Goal: Task Accomplishment & Management: Complete application form

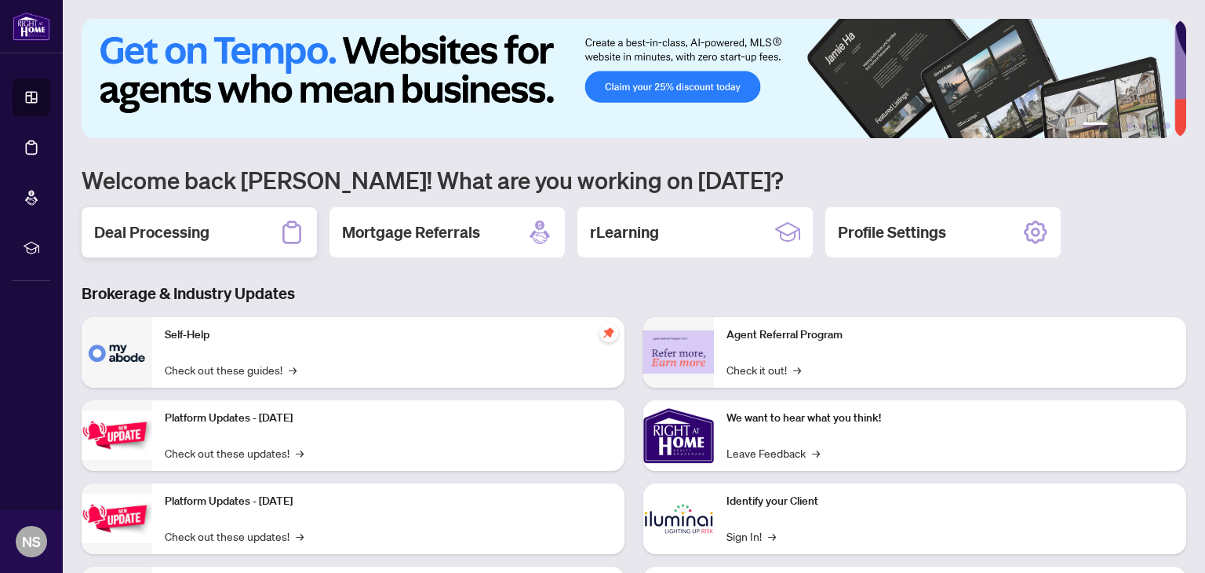
click at [189, 236] on h2 "Deal Processing" at bounding box center [151, 232] width 115 height 22
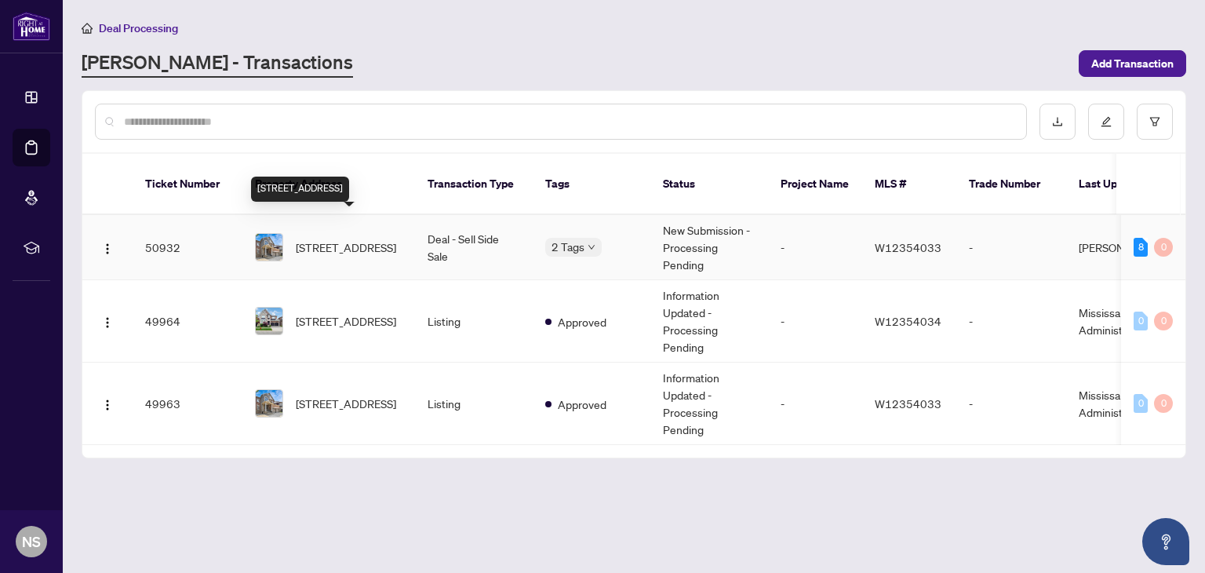
click at [360, 239] on span "[STREET_ADDRESS]" at bounding box center [346, 247] width 100 height 17
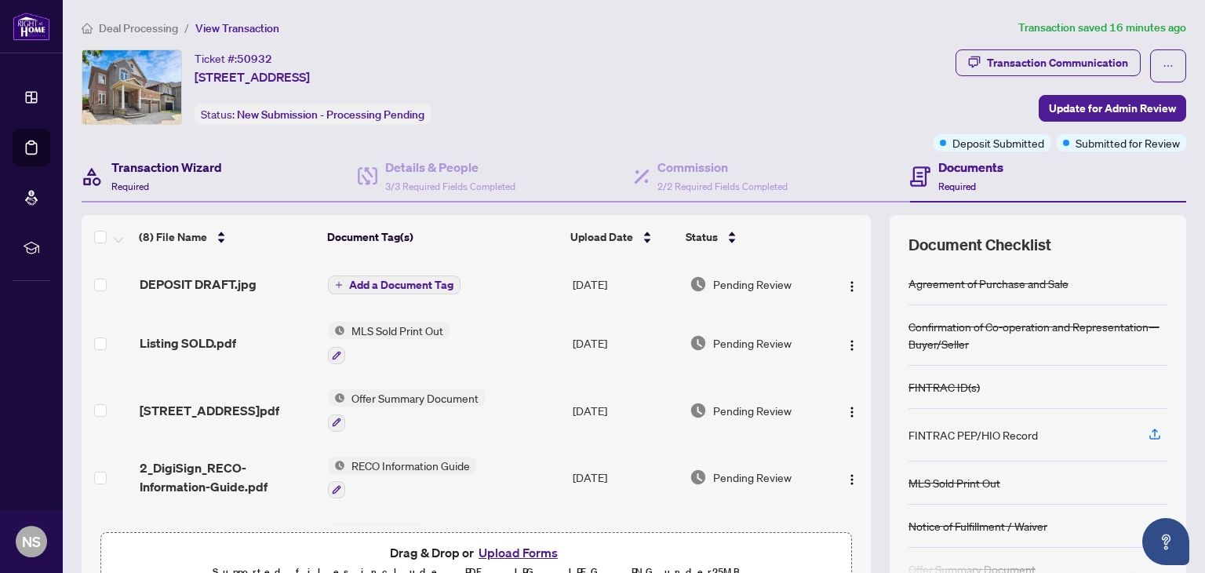
click at [126, 170] on h4 "Transaction Wizard" at bounding box center [166, 167] width 111 height 19
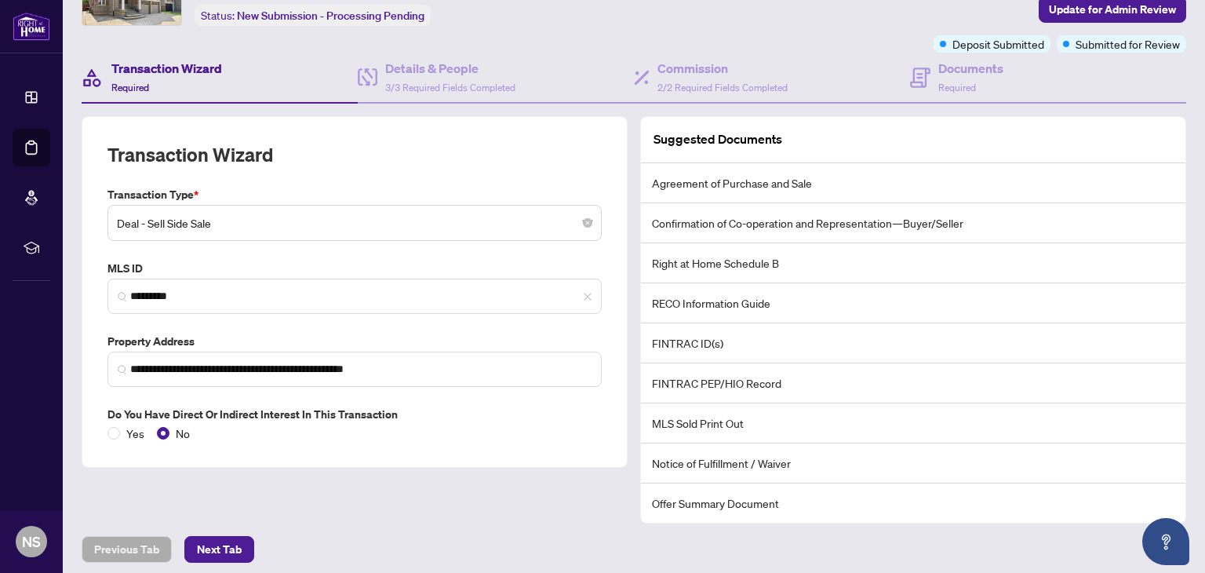
scroll to position [103, 0]
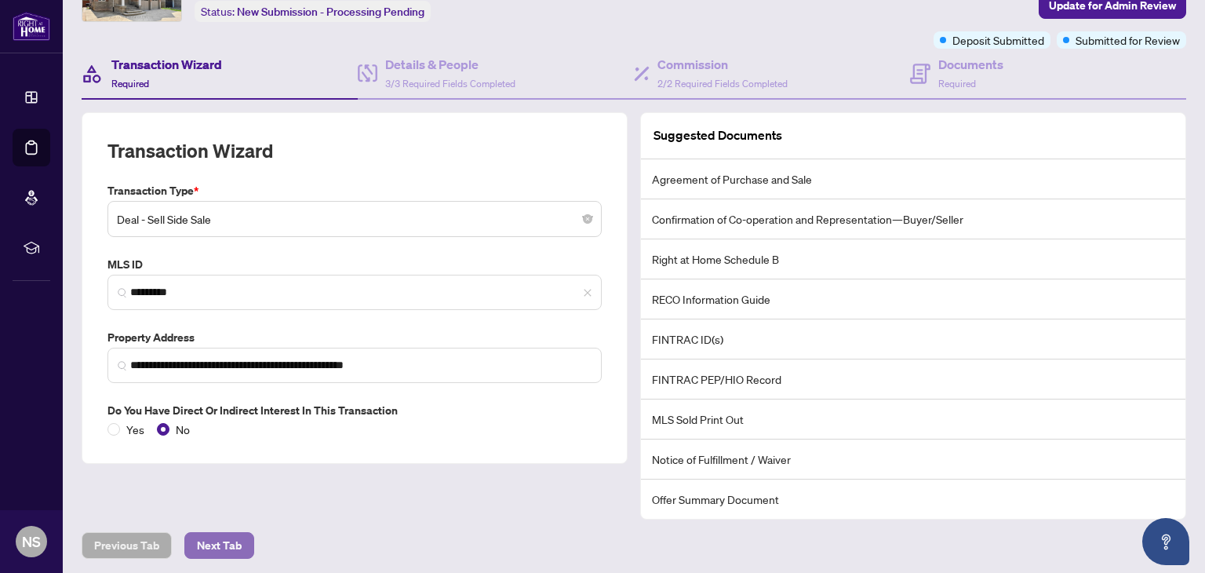
click at [218, 541] on span "Next Tab" at bounding box center [219, 545] width 45 height 25
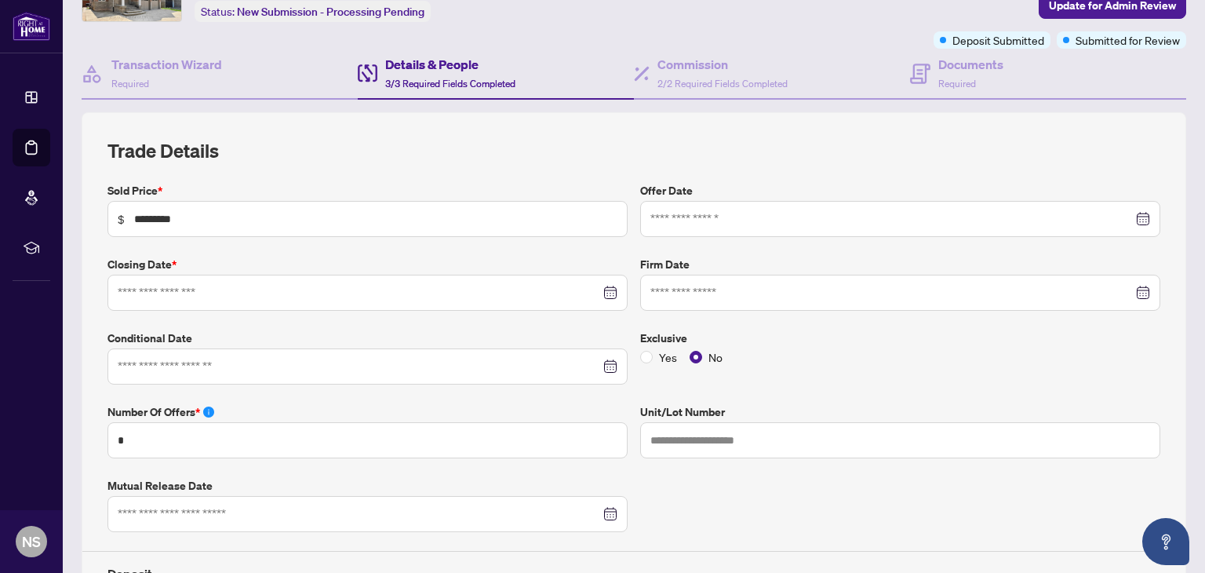
type input "**********"
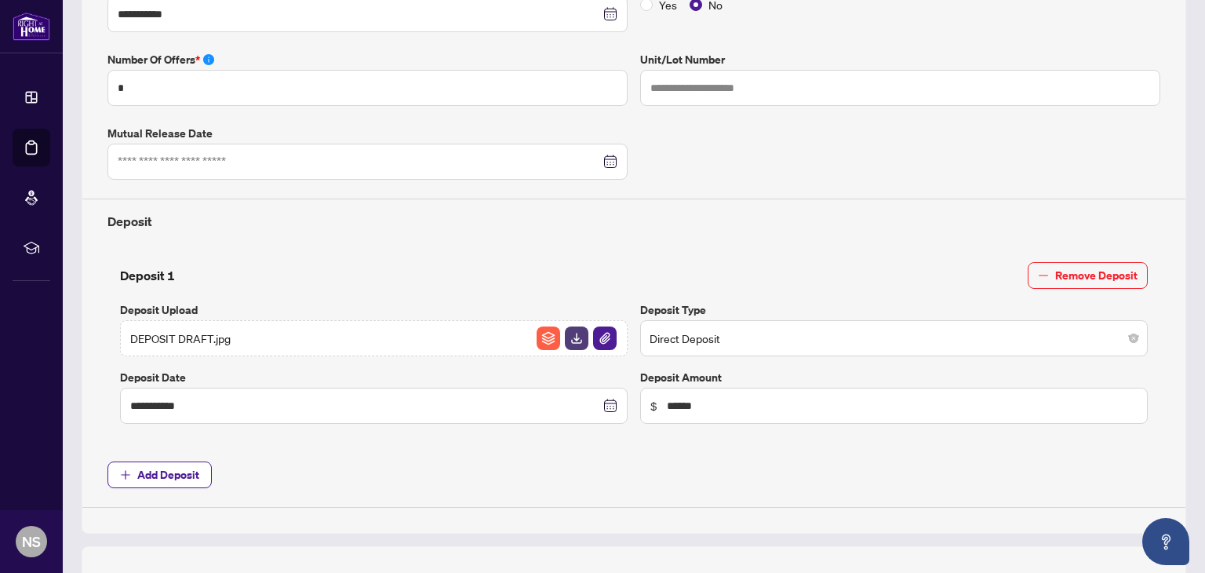
scroll to position [495, 0]
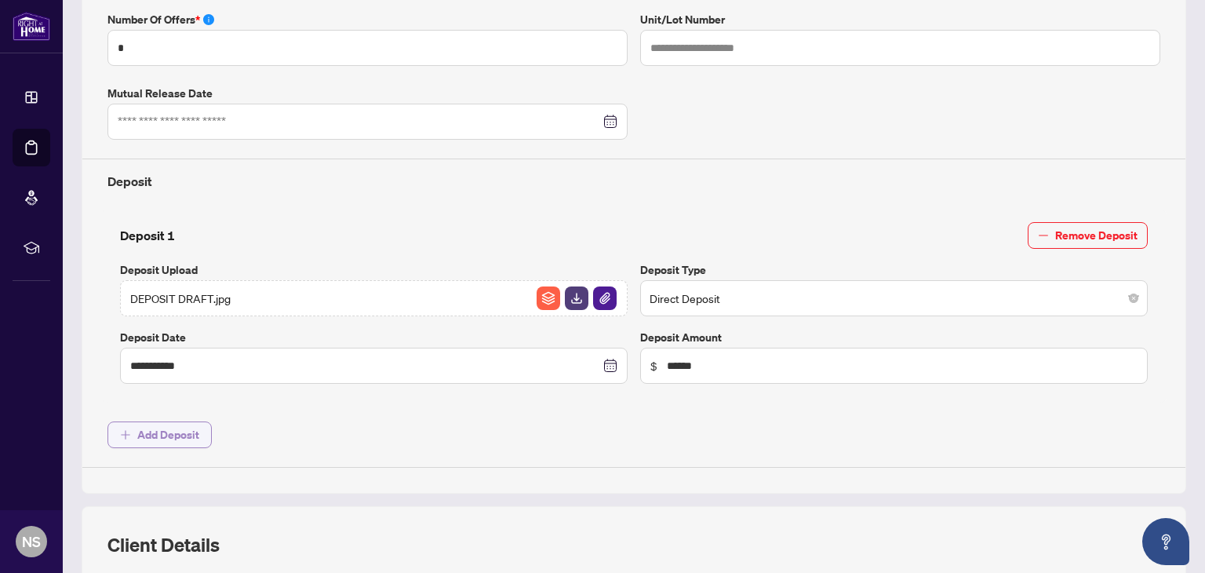
click at [162, 436] on span "Add Deposit" at bounding box center [168, 434] width 62 height 25
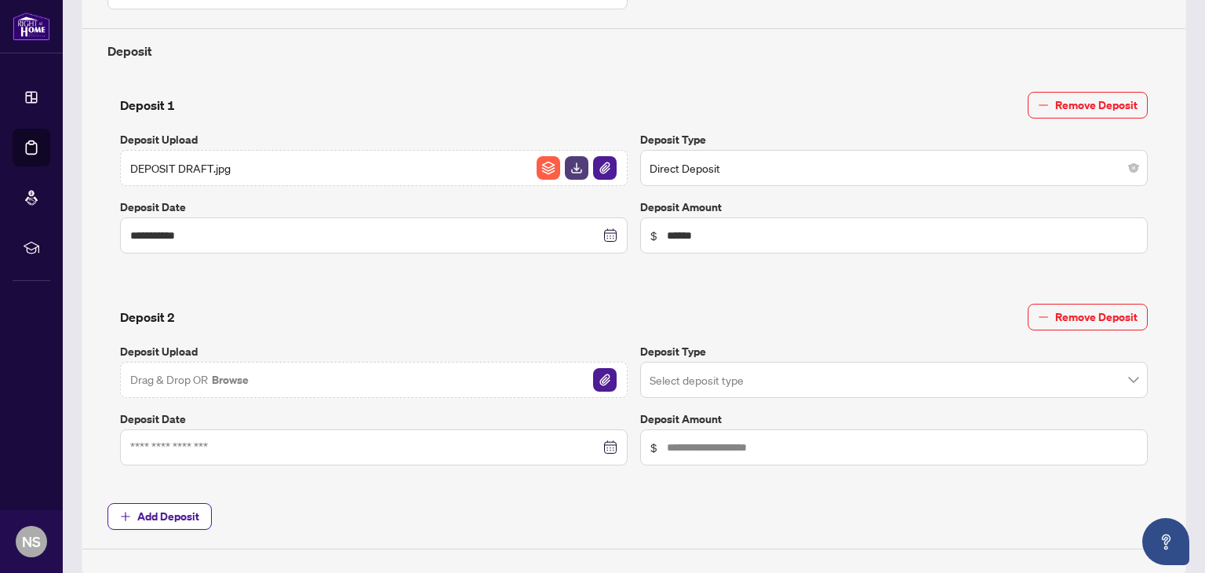
scroll to position [652, 0]
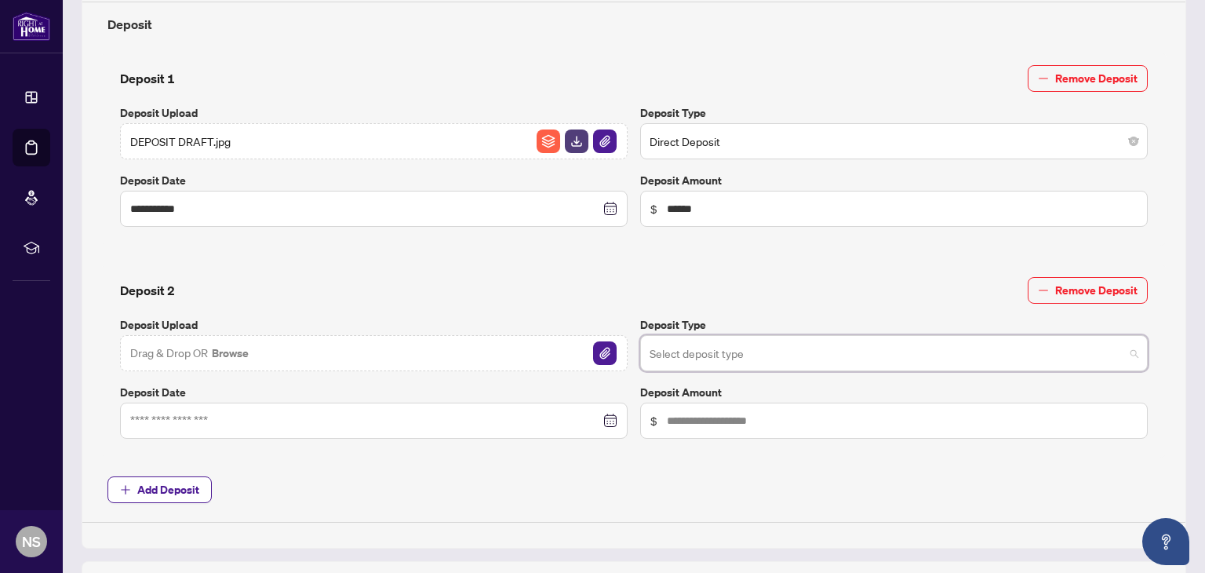
click at [723, 357] on input "search" at bounding box center [887, 355] width 475 height 35
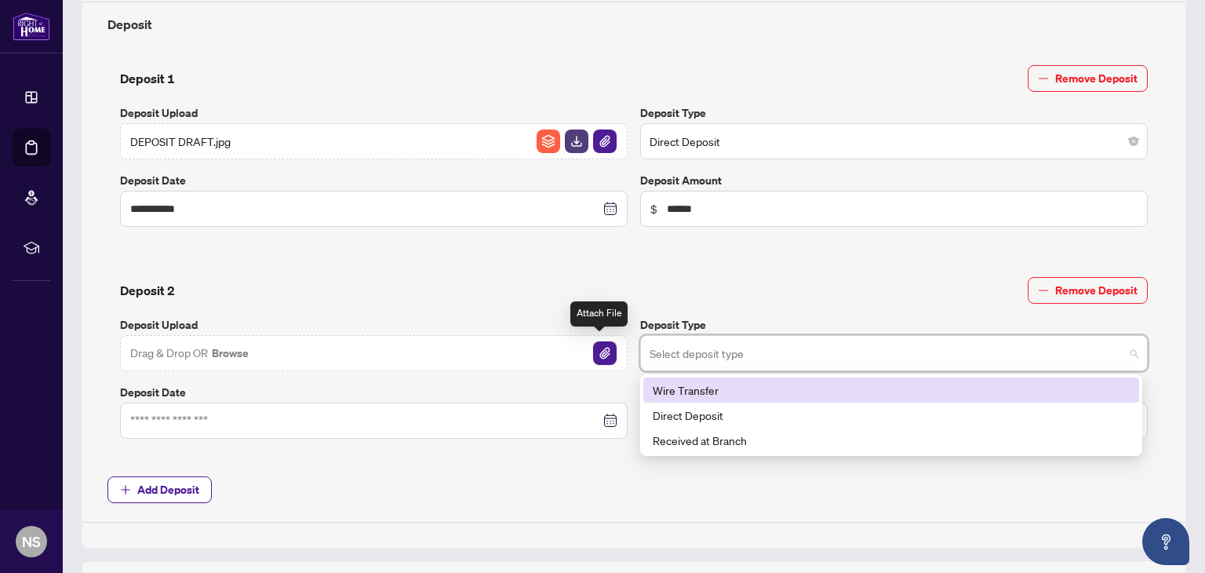
click at [599, 348] on img "button" at bounding box center [605, 353] width 24 height 24
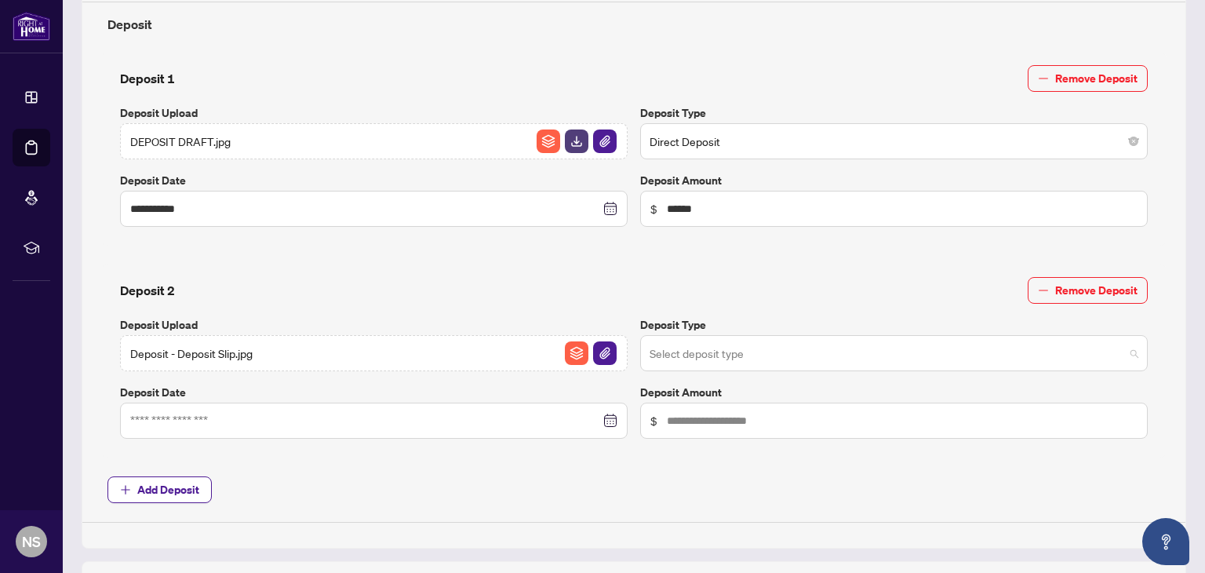
click at [702, 349] on input "search" at bounding box center [887, 355] width 475 height 35
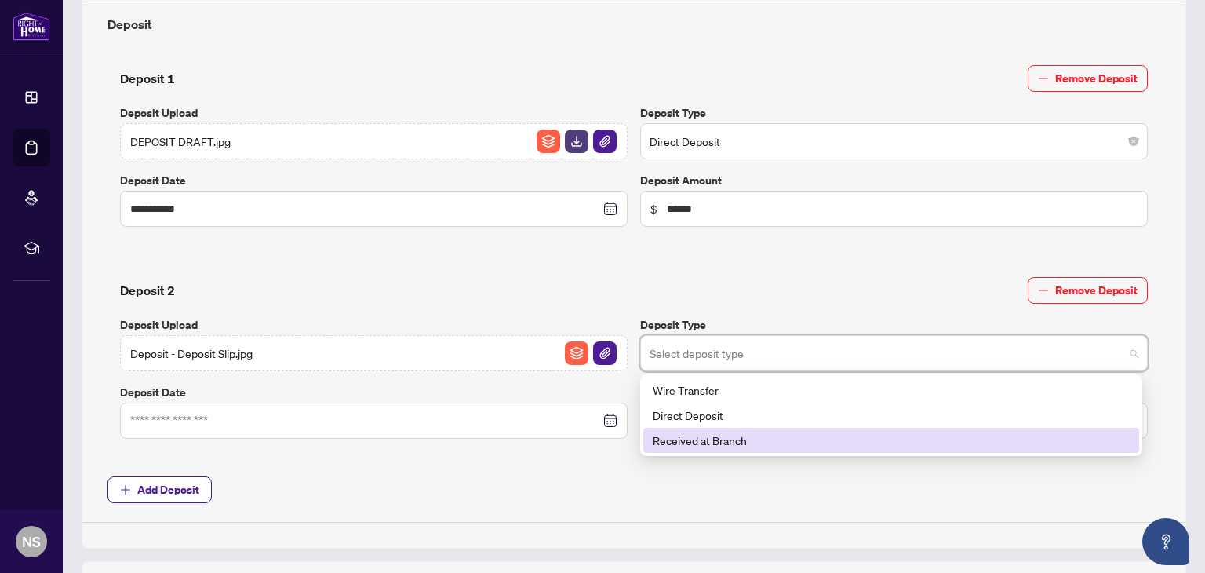
click at [711, 437] on div "Received at Branch" at bounding box center [891, 440] width 477 height 17
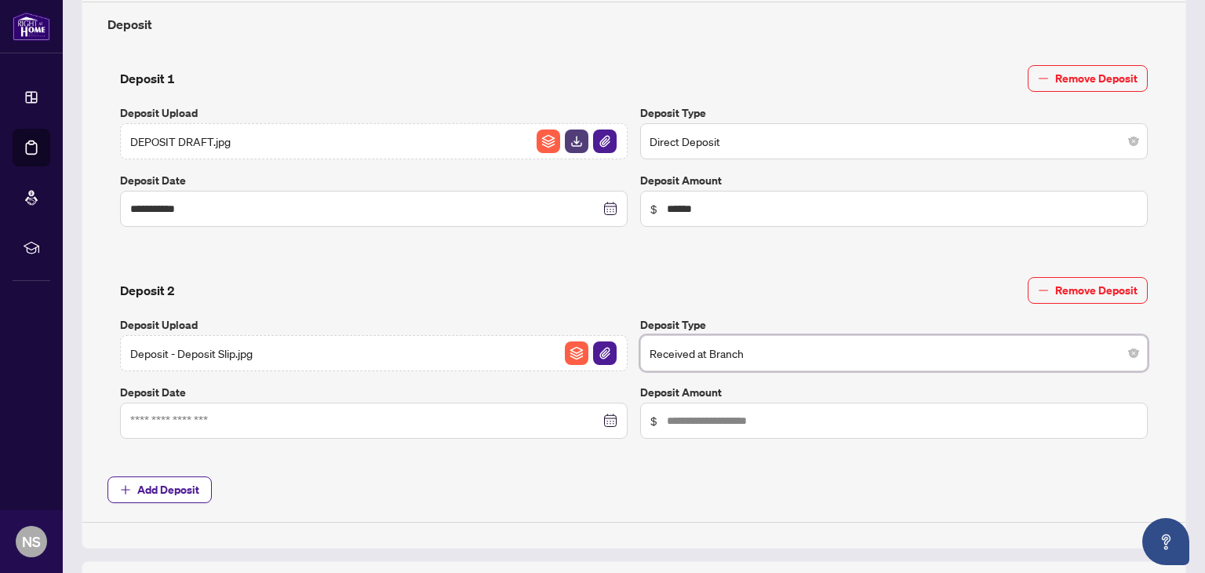
click at [603, 417] on div at bounding box center [373, 420] width 487 height 17
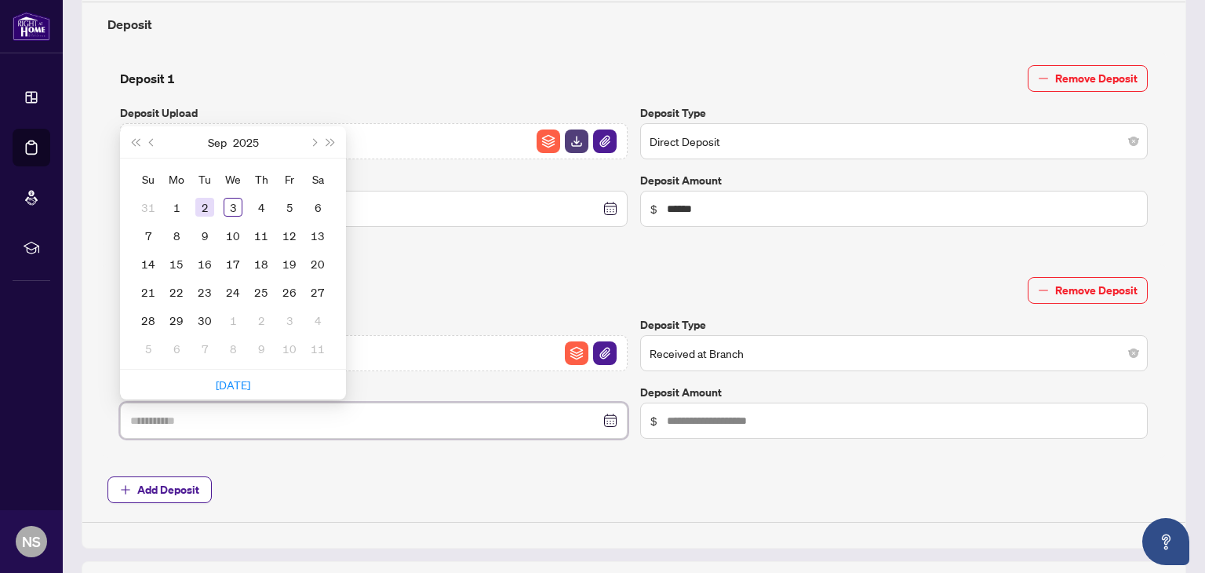
type input "**********"
click at [148, 139] on button "Previous month (PageUp)" at bounding box center [152, 141] width 17 height 31
type input "**********"
click at [292, 317] on div "29" at bounding box center [289, 320] width 19 height 19
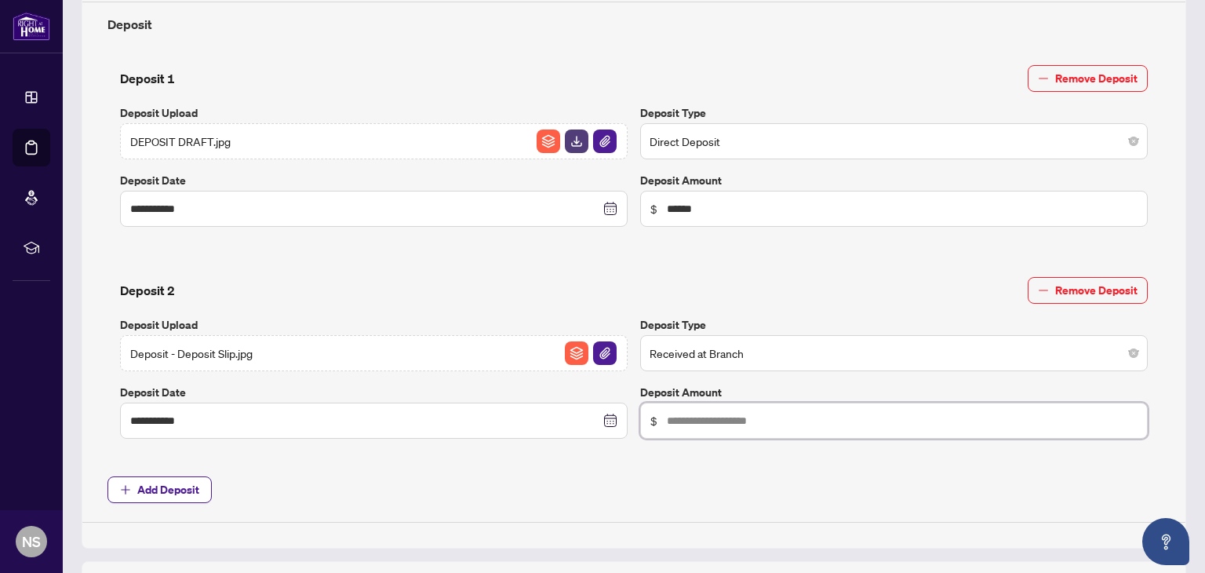
click at [732, 417] on input "text" at bounding box center [902, 420] width 471 height 17
type input "******"
click at [685, 493] on span "Add Deposit" at bounding box center [633, 489] width 1053 height 27
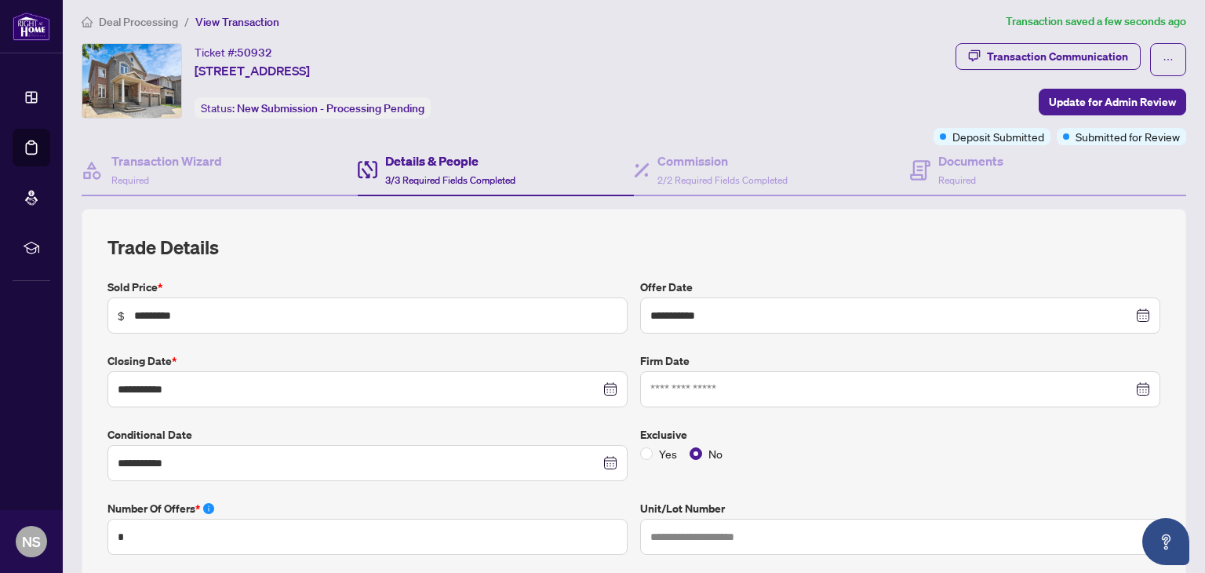
scroll to position [0, 0]
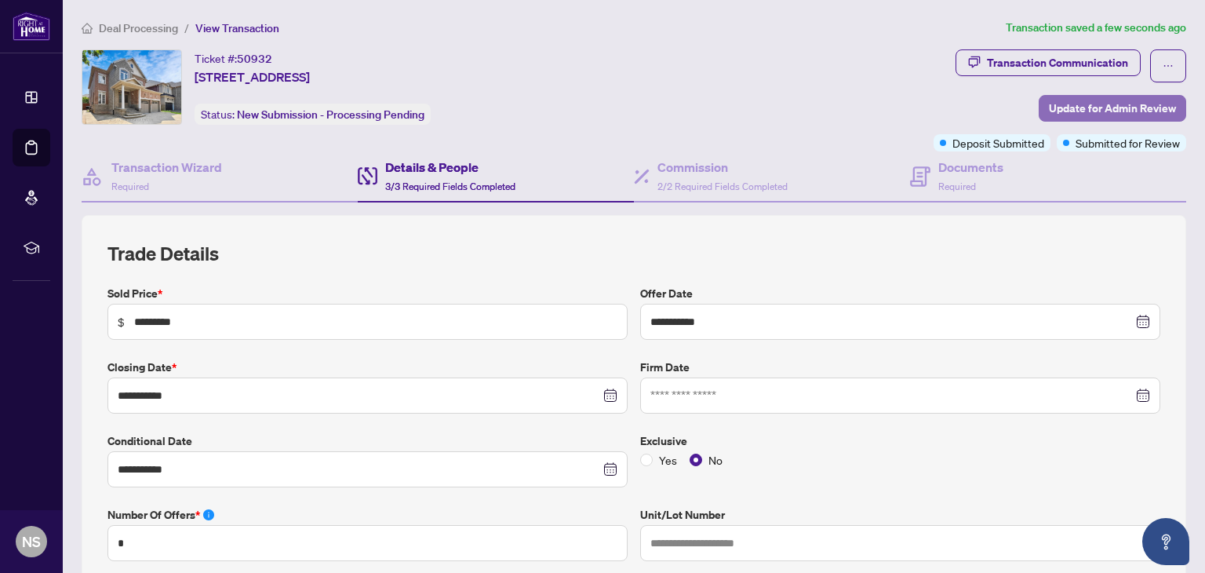
click at [1089, 109] on span "Update for Admin Review" at bounding box center [1112, 108] width 127 height 25
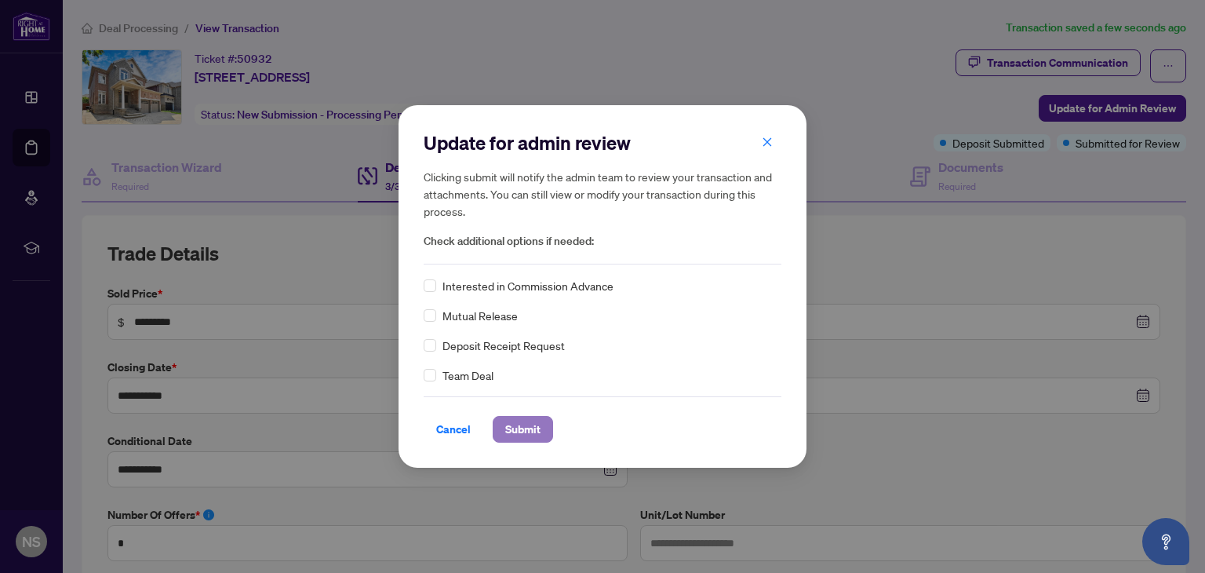
click at [530, 431] on span "Submit" at bounding box center [522, 429] width 35 height 25
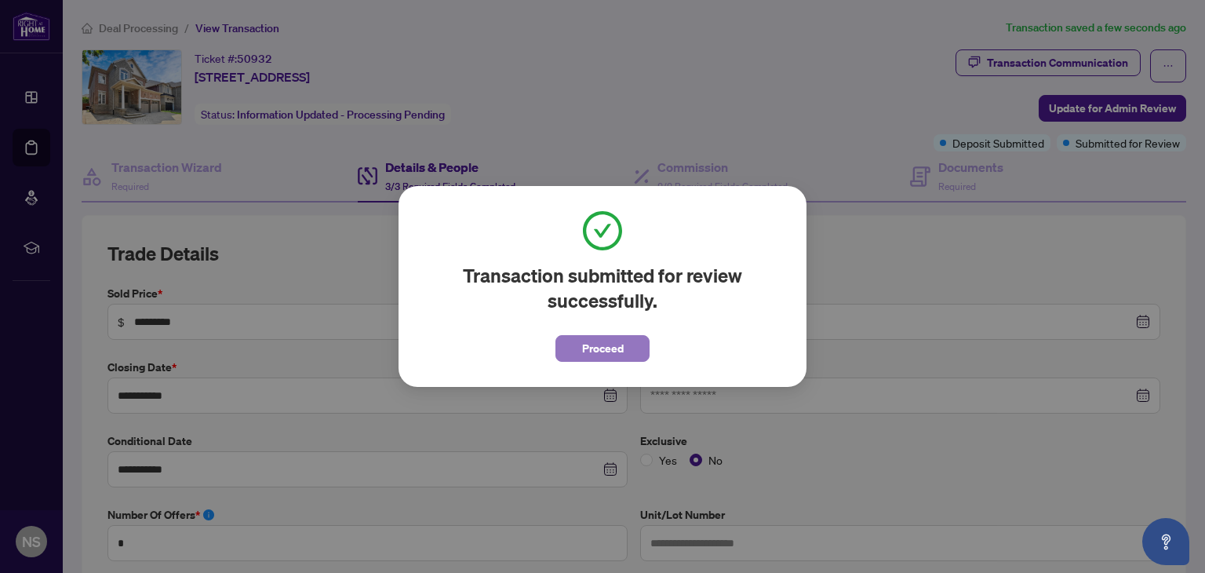
click at [614, 348] on span "Proceed" at bounding box center [603, 348] width 42 height 25
